Goal: Check status: Check status

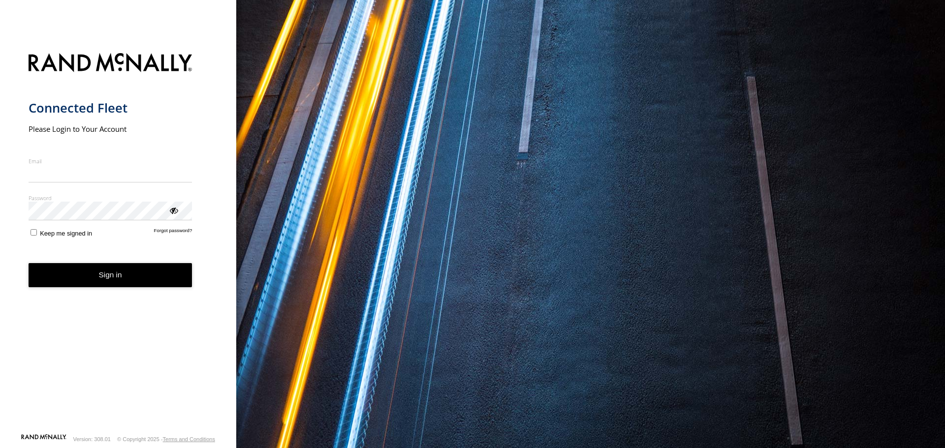
type input "**********"
click at [121, 284] on button "Sign in" at bounding box center [111, 275] width 164 height 24
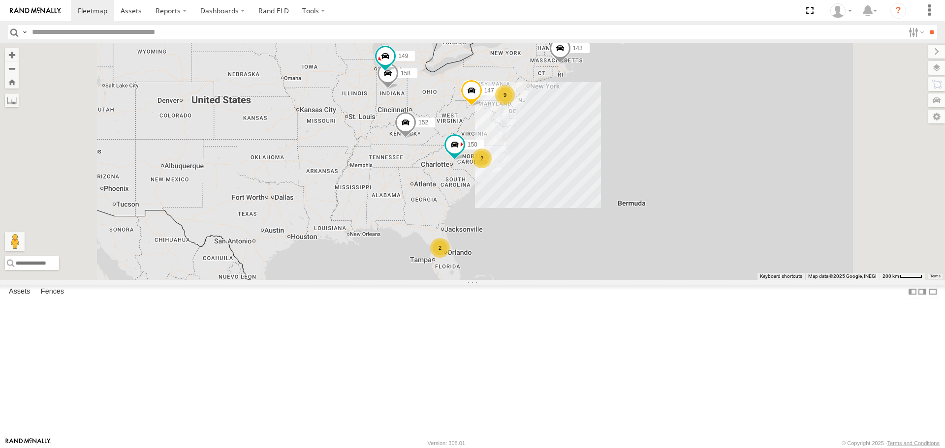
click at [0, 0] on span at bounding box center [0, 0] width 0 height 0
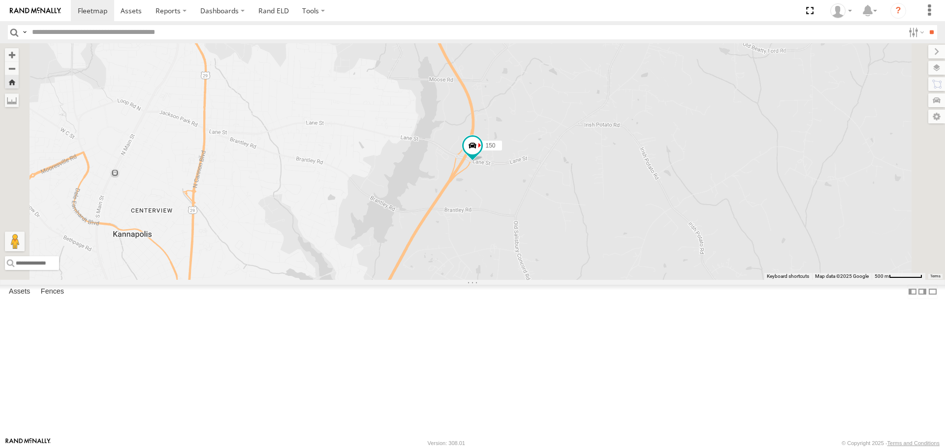
click at [0, 0] on div "150" at bounding box center [0, 0] width 0 height 0
